Goal: Task Accomplishment & Management: Use online tool/utility

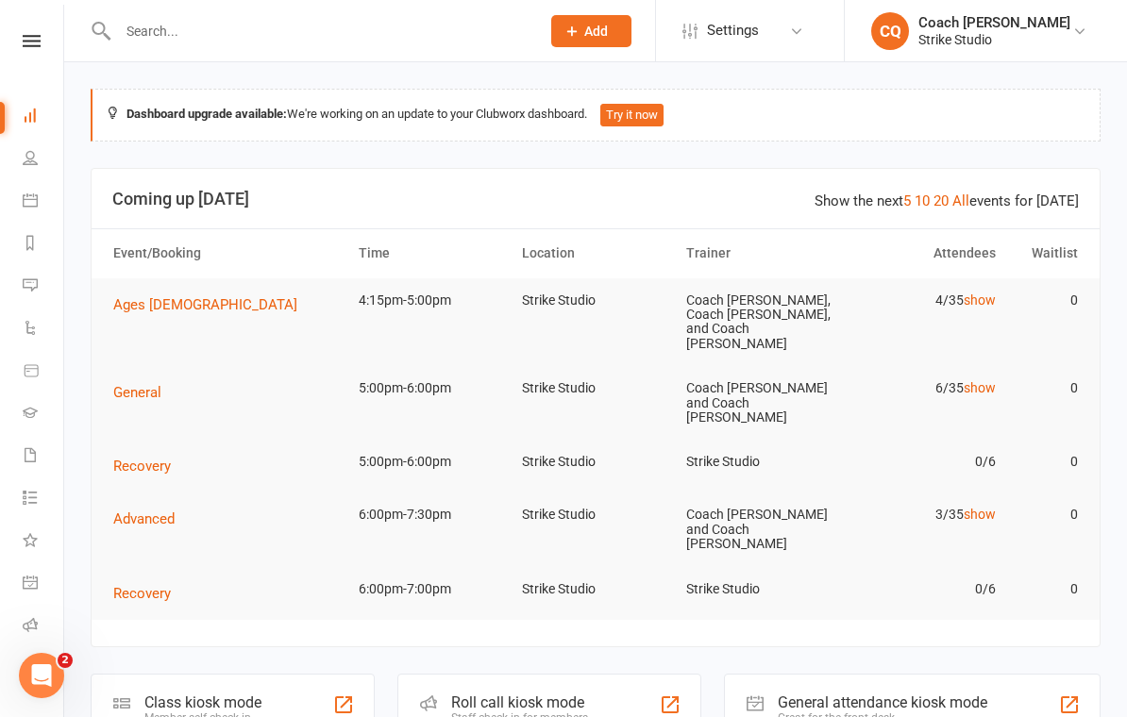
click at [35, 42] on icon at bounding box center [32, 41] width 18 height 12
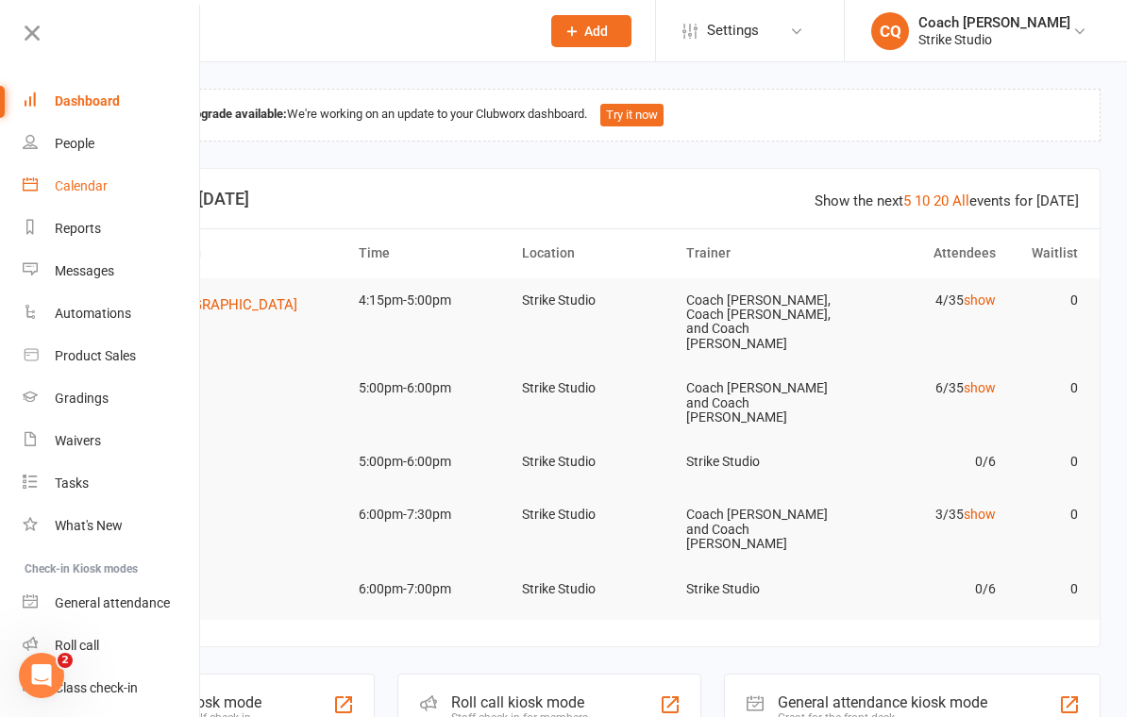
click at [96, 182] on div "Calendar" at bounding box center [81, 185] width 53 height 15
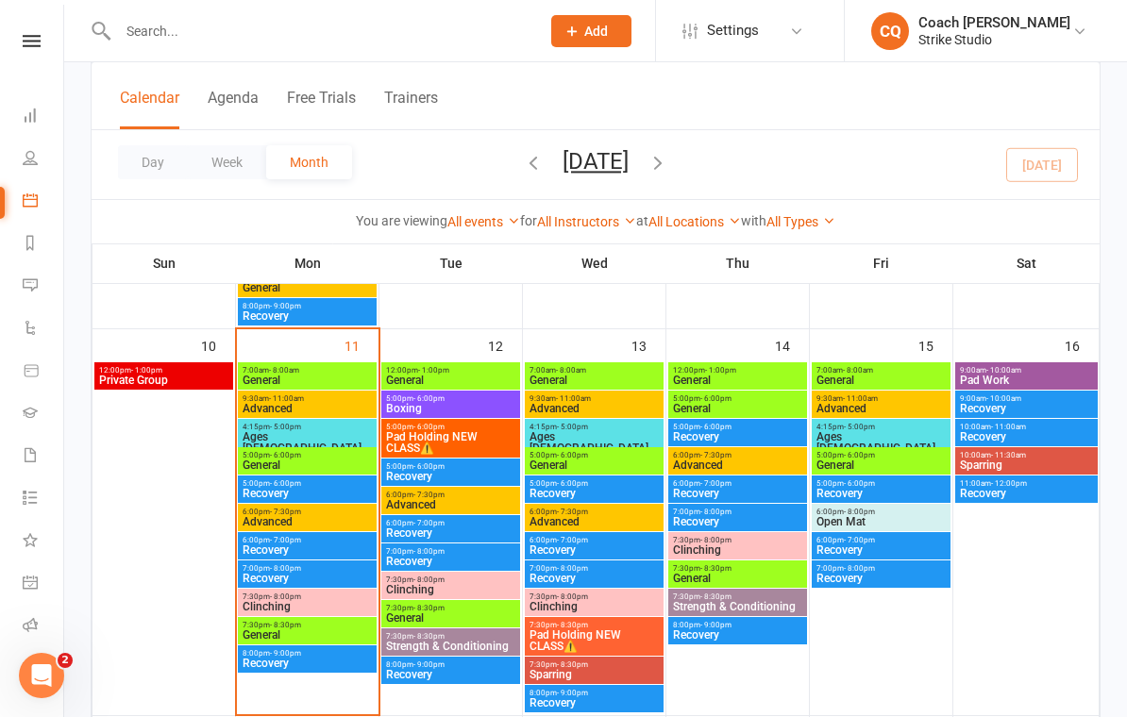
scroll to position [815, 0]
click at [319, 435] on span "Ages [DEMOGRAPHIC_DATA]" at bounding box center [307, 443] width 131 height 23
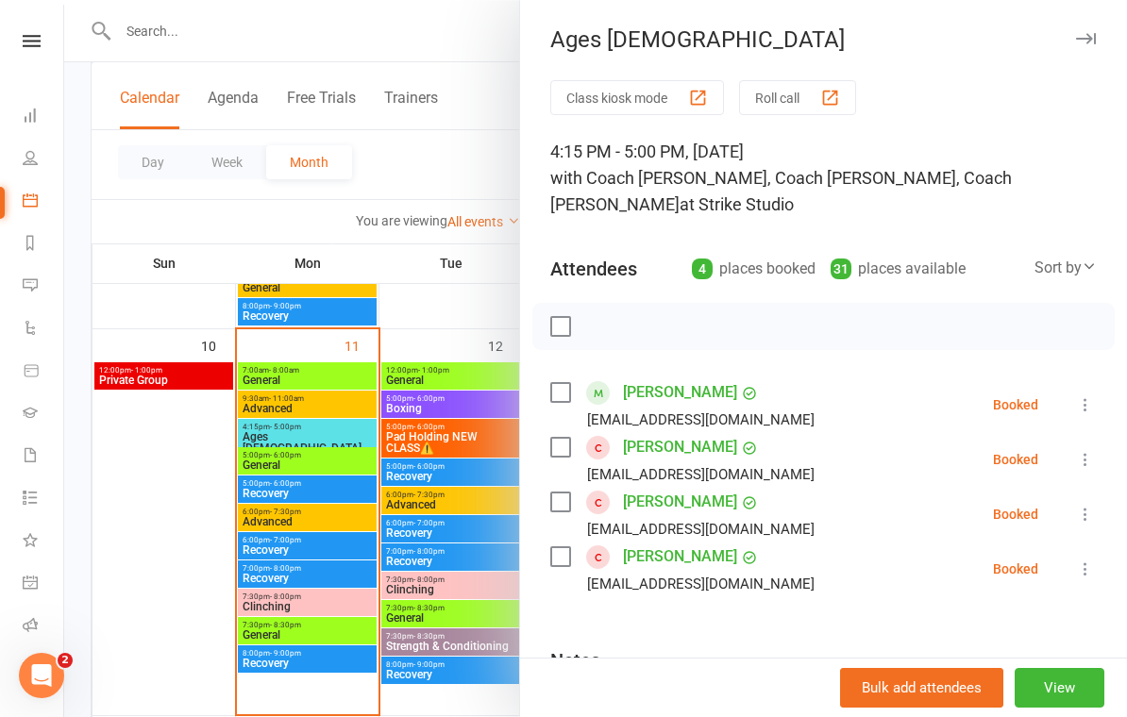
scroll to position [9, 0]
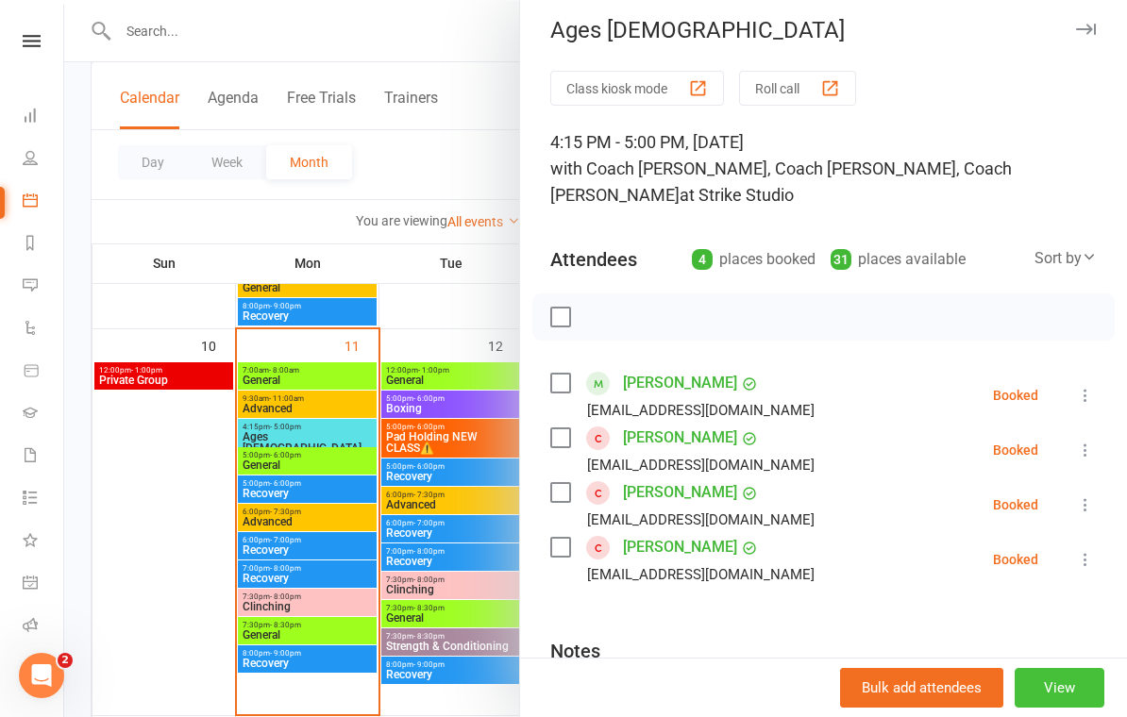
click at [1068, 708] on button "View" at bounding box center [1059, 688] width 90 height 40
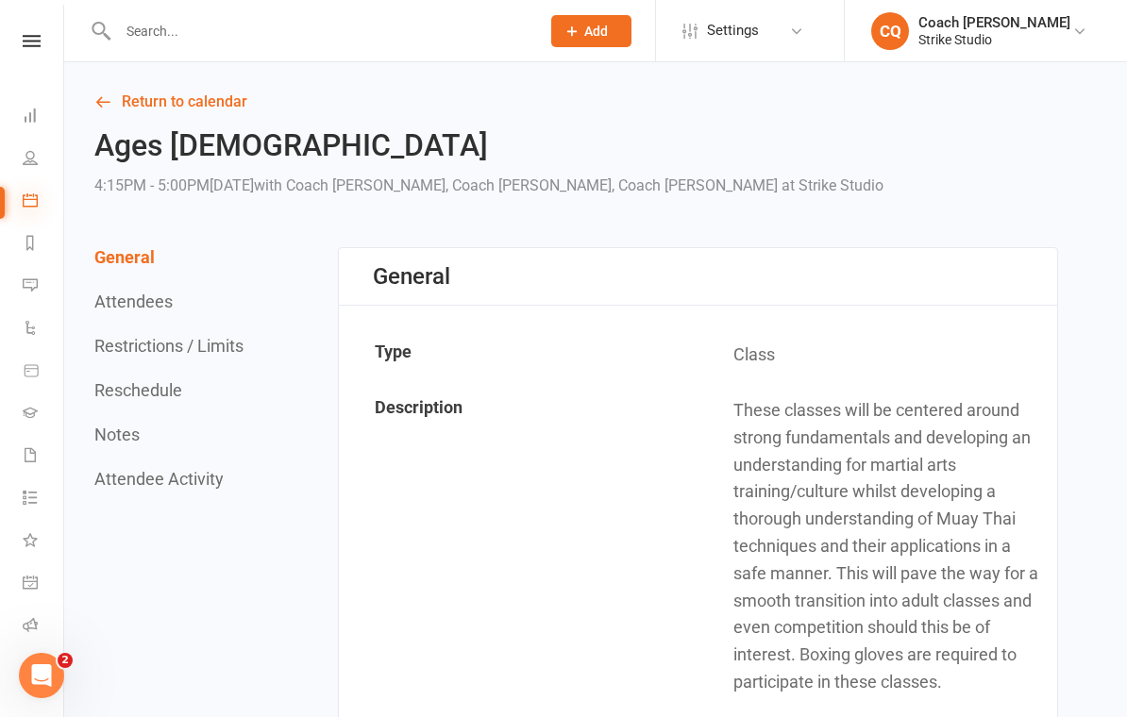
click at [32, 203] on icon at bounding box center [30, 199] width 15 height 15
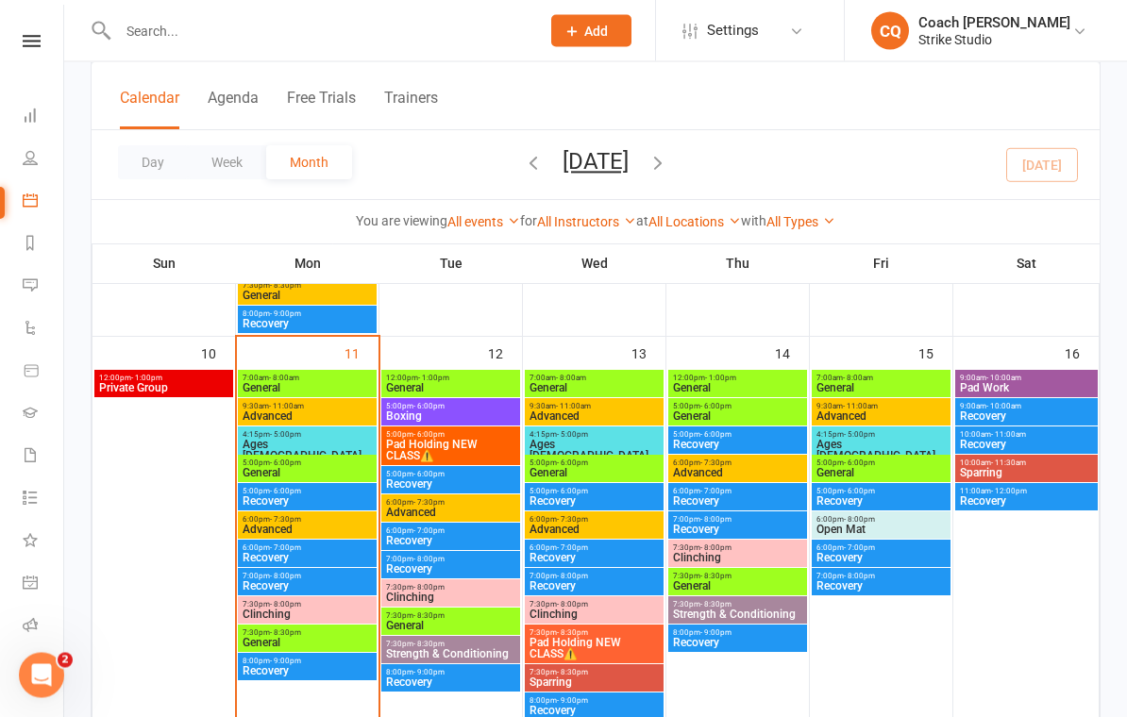
scroll to position [698, 0]
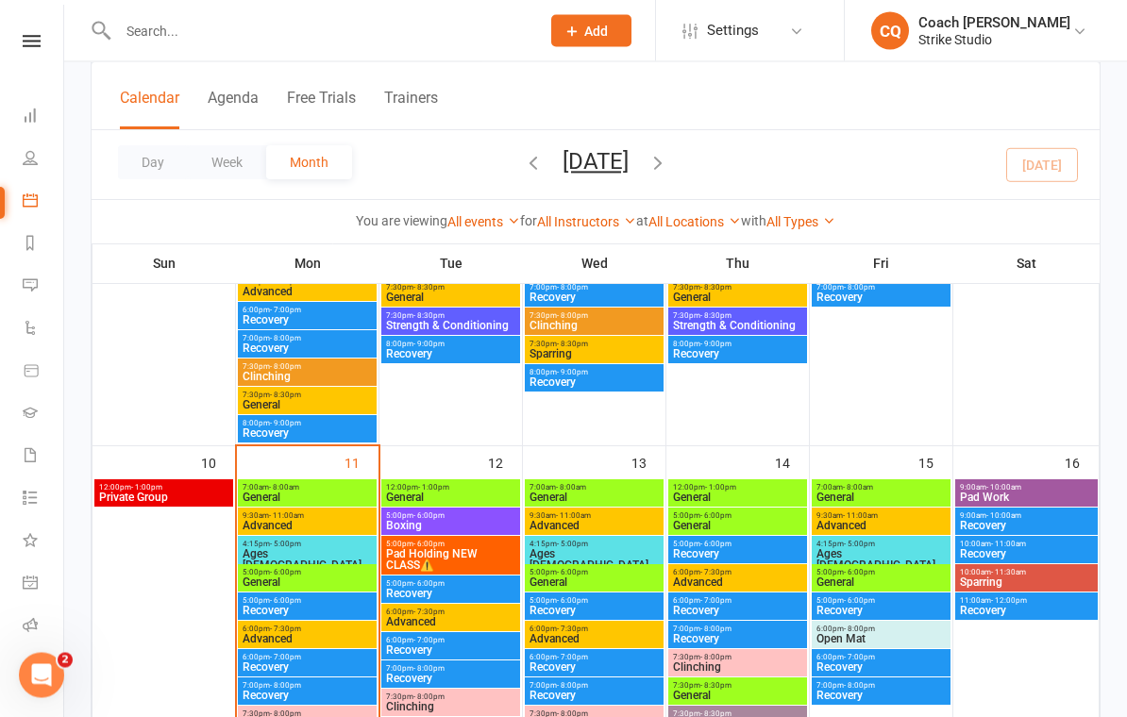
click at [294, 553] on span "Ages [DEMOGRAPHIC_DATA]" at bounding box center [307, 560] width 131 height 23
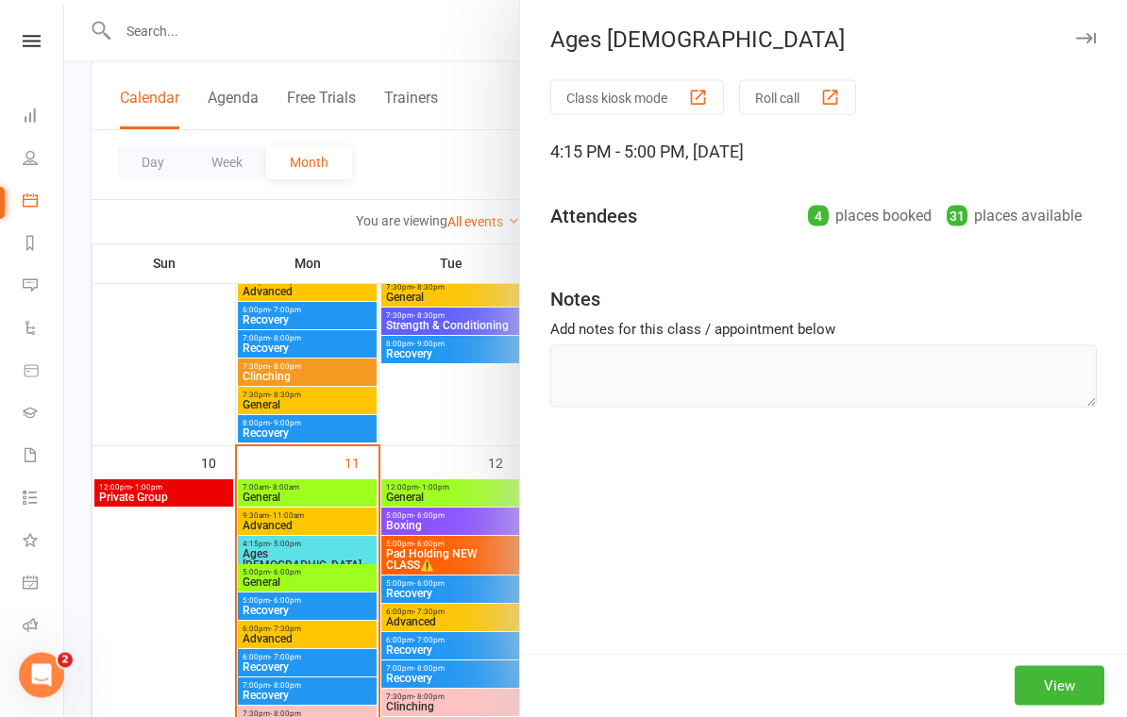
scroll to position [699, 0]
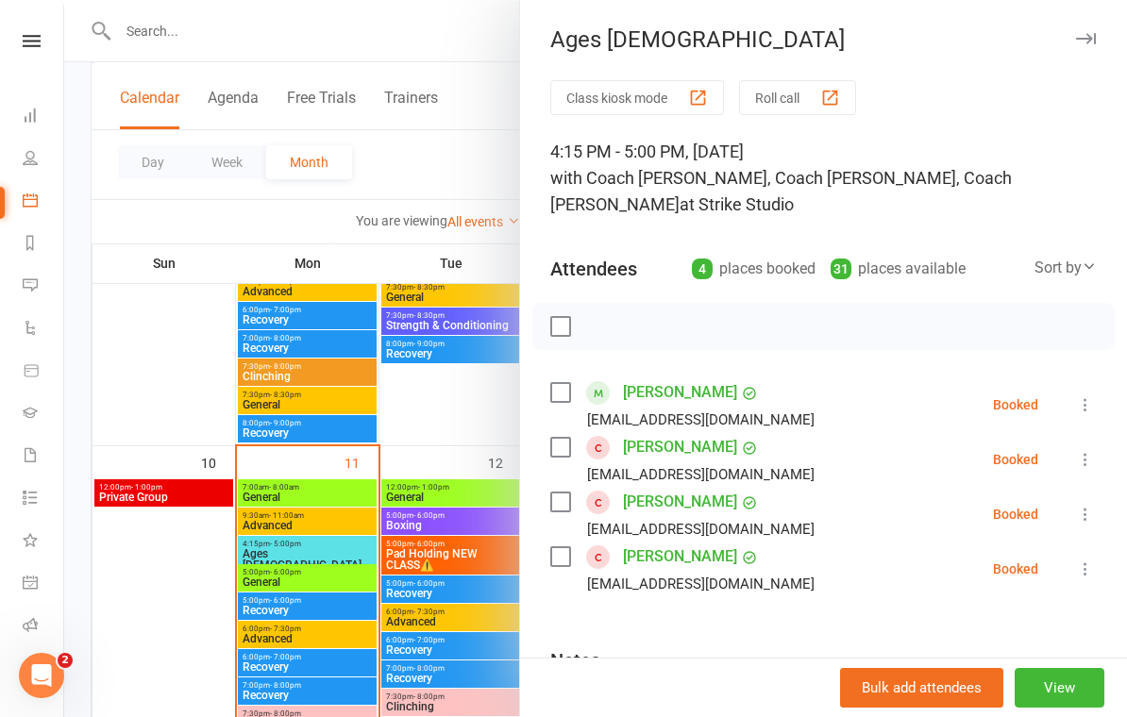
click at [626, 91] on button "Class kiosk mode" at bounding box center [637, 97] width 174 height 35
